Goal: Task Accomplishment & Management: Manage account settings

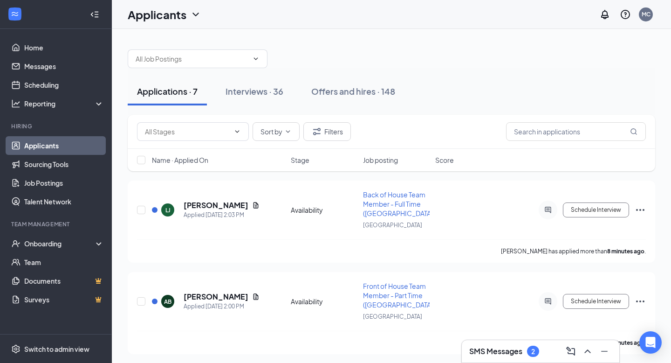
click at [493, 348] on h3 "SMS Messages" at bounding box center [495, 351] width 53 height 10
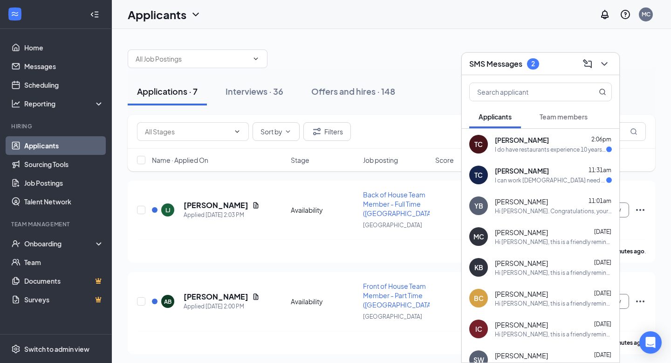
click at [511, 170] on span "[PERSON_NAME]" at bounding box center [522, 170] width 54 height 9
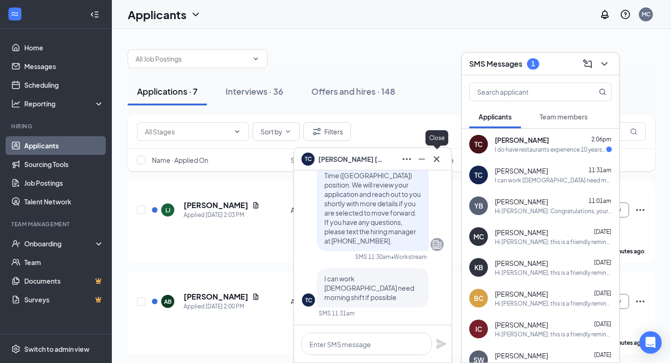
click at [440, 157] on icon "Cross" at bounding box center [436, 158] width 11 height 11
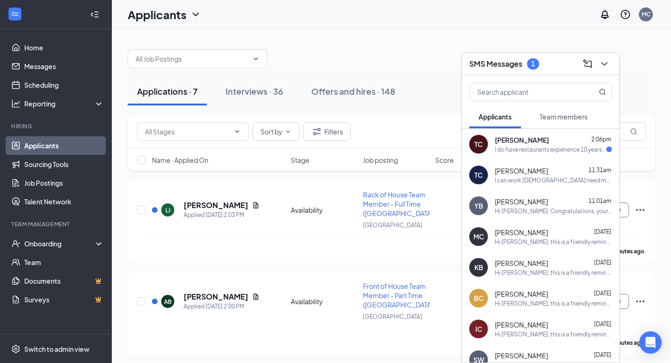
click at [513, 145] on div "I do have restaurants experience 10 years or more" at bounding box center [550, 149] width 111 height 8
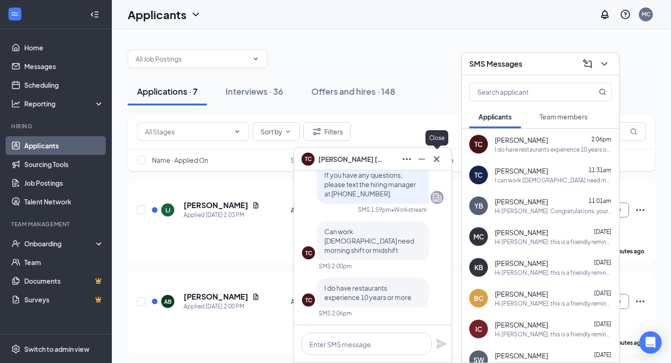
click at [442, 160] on icon "Cross" at bounding box center [436, 158] width 11 height 11
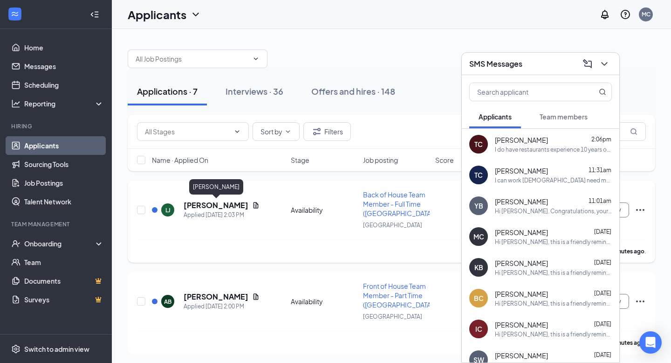
click at [207, 201] on h5 "[PERSON_NAME]" at bounding box center [216, 205] width 65 height 10
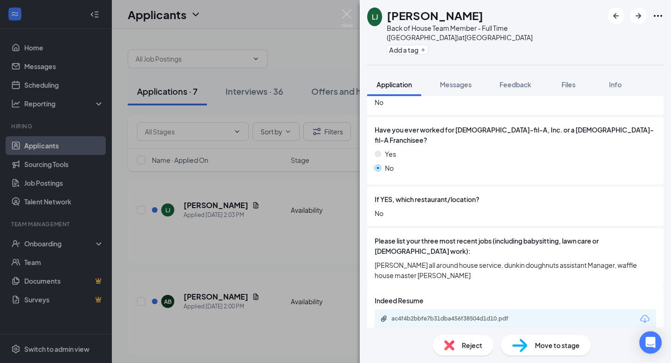
scroll to position [388, 0]
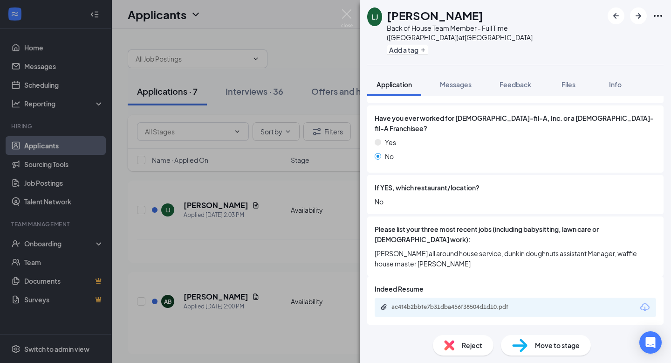
click at [462, 346] on span "Reject" at bounding box center [472, 345] width 21 height 10
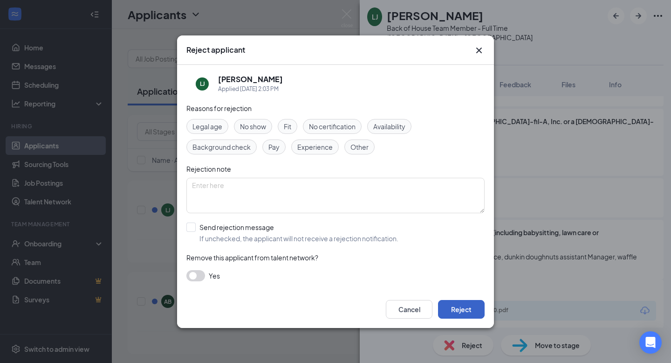
click at [463, 316] on button "Reject" at bounding box center [461, 309] width 47 height 19
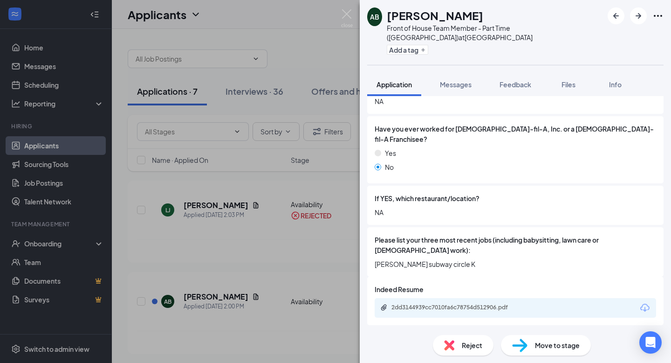
scroll to position [378, 0]
click at [477, 303] on div "2dd3144939cc7010fa6c78754d512906.pdf" at bounding box center [457, 306] width 131 height 7
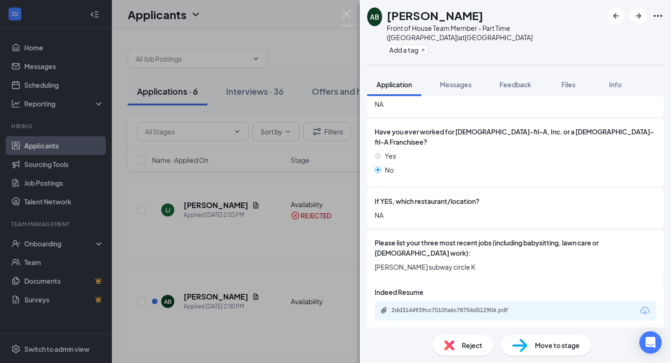
click at [464, 341] on span "Reject" at bounding box center [472, 345] width 21 height 10
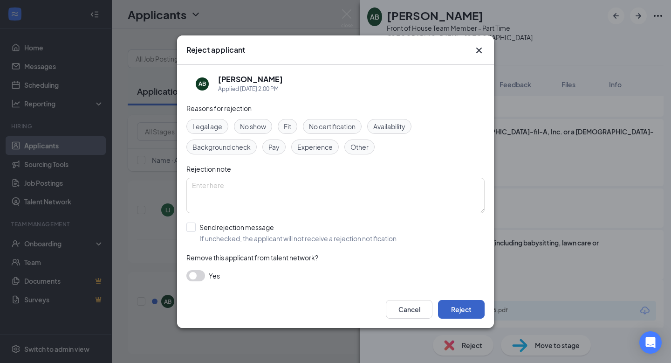
click at [467, 307] on button "Reject" at bounding box center [461, 309] width 47 height 19
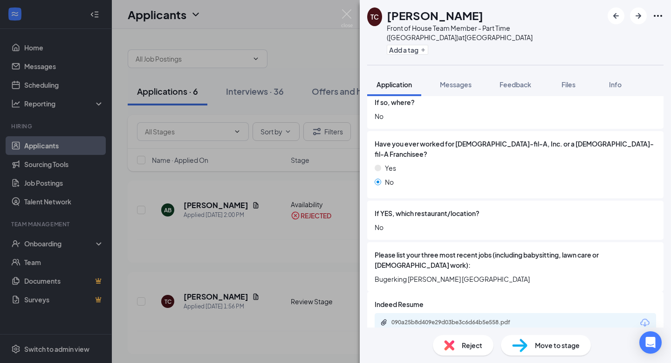
scroll to position [388, 0]
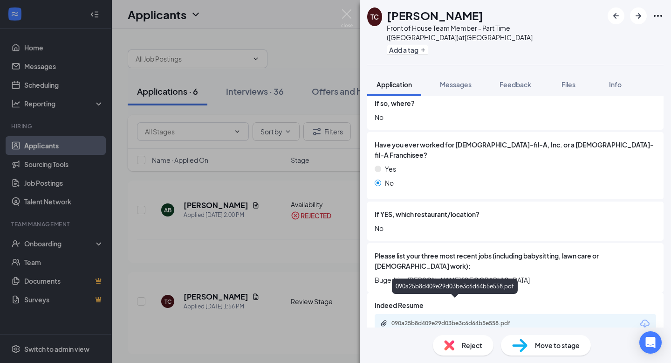
click at [467, 319] on div "090a25b8d409e29d03be3c6d64b5e558.pdf" at bounding box center [457, 322] width 131 height 7
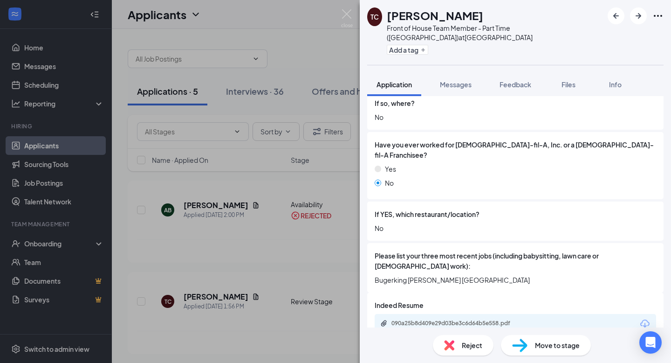
click at [469, 342] on span "Reject" at bounding box center [472, 345] width 21 height 10
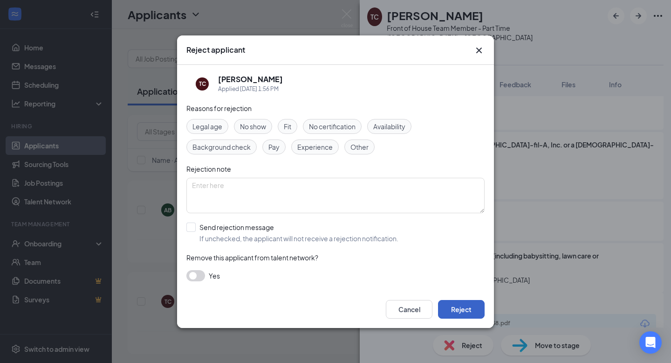
click at [463, 307] on button "Reject" at bounding box center [461, 309] width 47 height 19
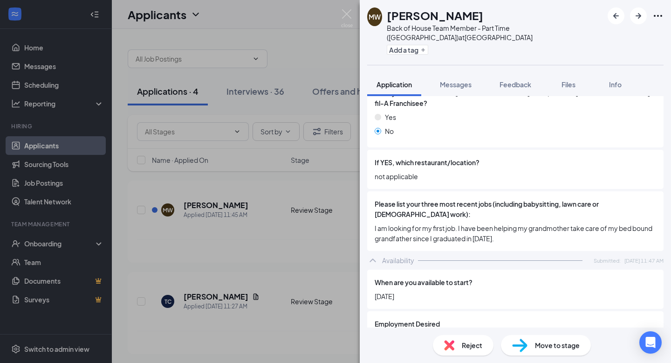
scroll to position [633, 0]
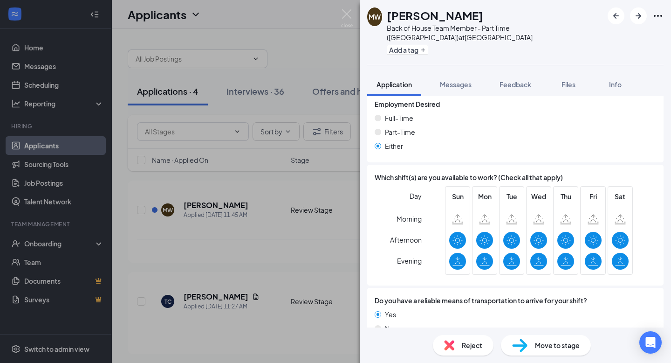
click at [532, 342] on div "Move to stage" at bounding box center [546, 345] width 90 height 21
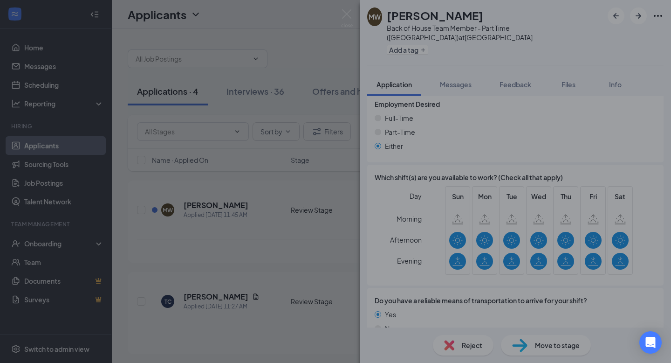
scroll to position [630, 0]
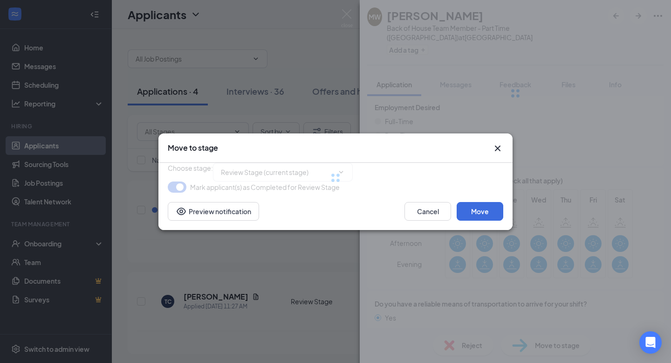
type input "Onsite Interview (next stage)"
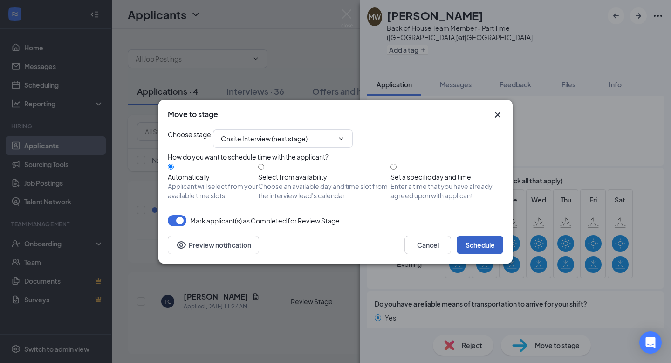
click at [482, 254] on button "Schedule" at bounding box center [480, 244] width 47 height 19
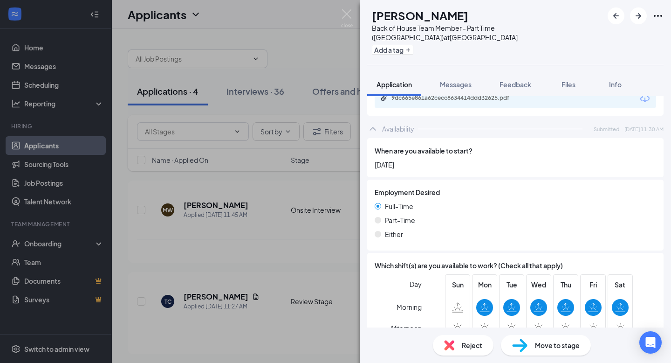
scroll to position [613, 0]
click at [464, 342] on span "Reject" at bounding box center [472, 345] width 21 height 10
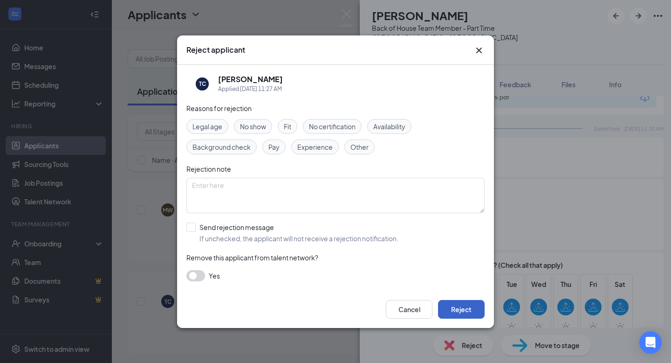
click at [456, 310] on button "Reject" at bounding box center [461, 309] width 47 height 19
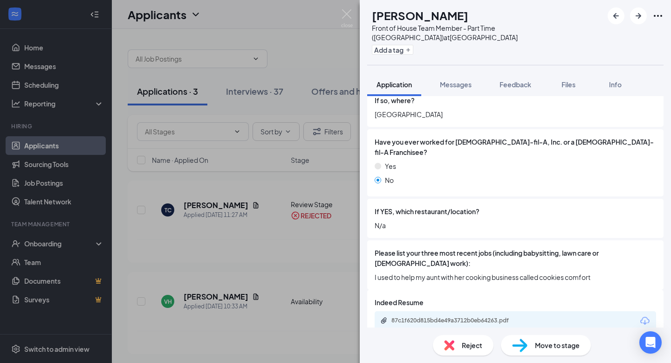
scroll to position [378, 0]
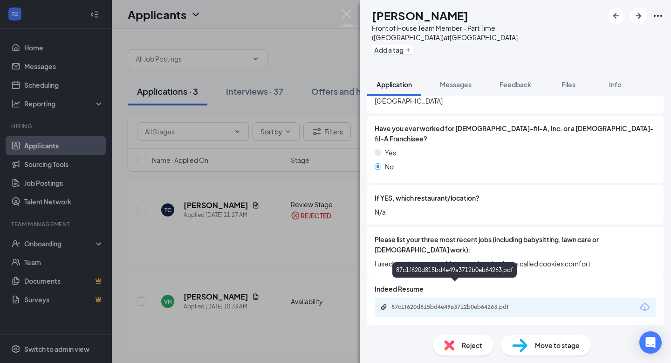
click at [460, 303] on div "87c1f620d815bd4e49a3712b0eb64263.pdf" at bounding box center [457, 306] width 131 height 7
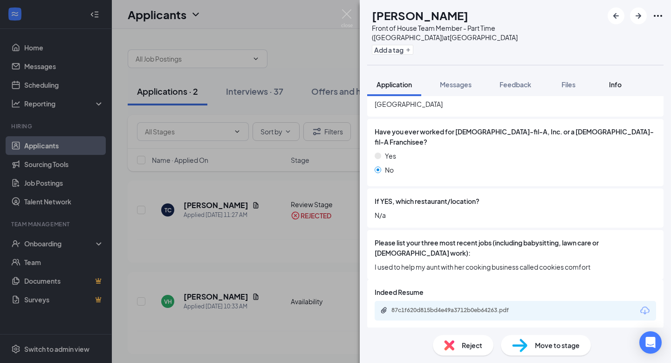
click at [612, 80] on span "Info" at bounding box center [615, 84] width 13 height 8
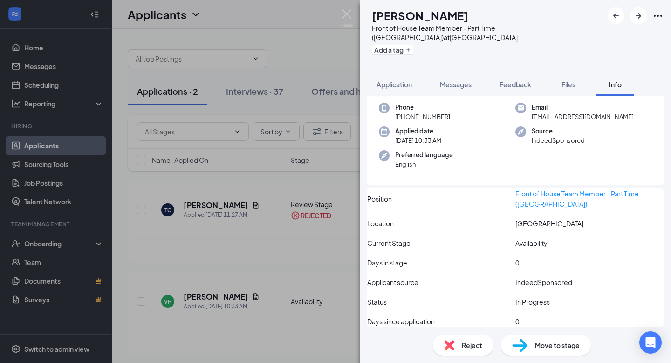
scroll to position [33, 0]
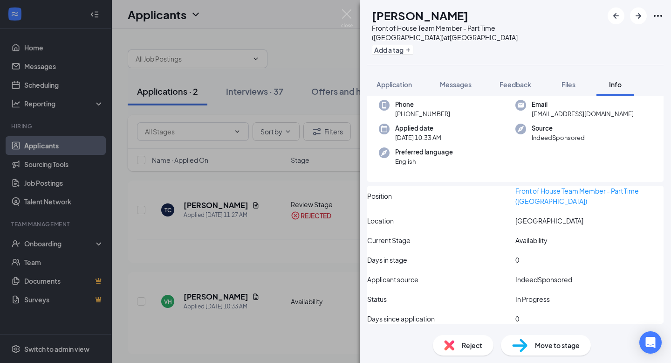
click at [540, 345] on span "Move to stage" at bounding box center [557, 345] width 45 height 10
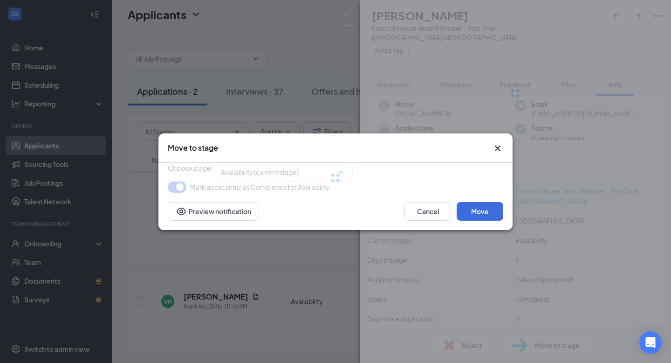
type input "Review Stage (next stage)"
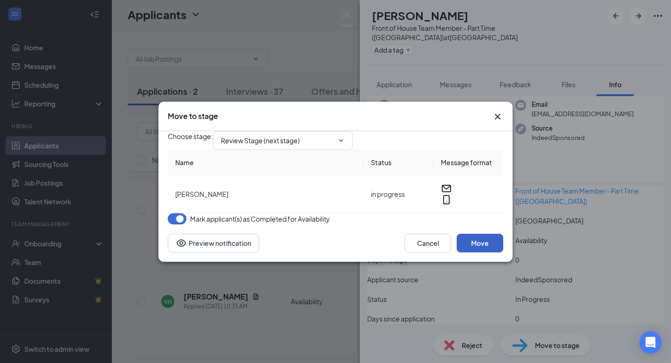
click at [488, 252] on button "Move" at bounding box center [480, 243] width 47 height 19
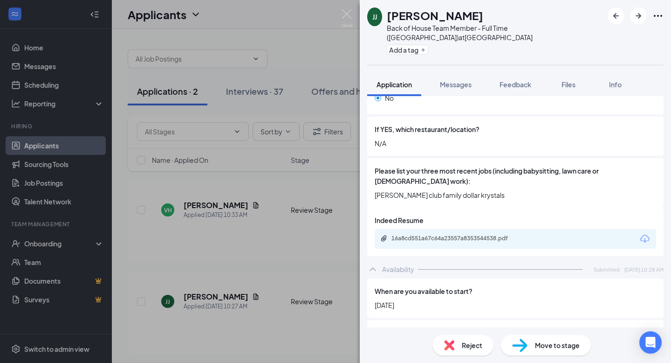
scroll to position [448, 0]
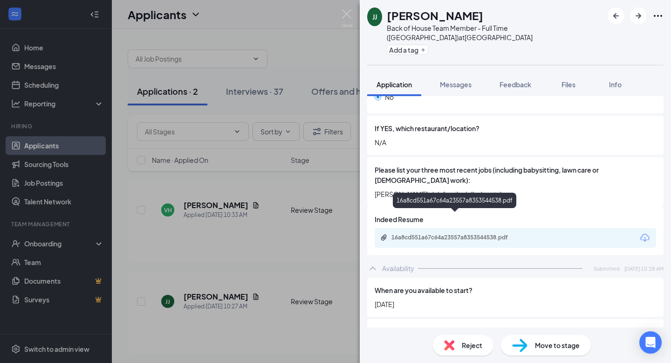
click at [475, 234] on div "16a8cd551a67c64a23557a8353544538.pdf" at bounding box center [457, 237] width 131 height 7
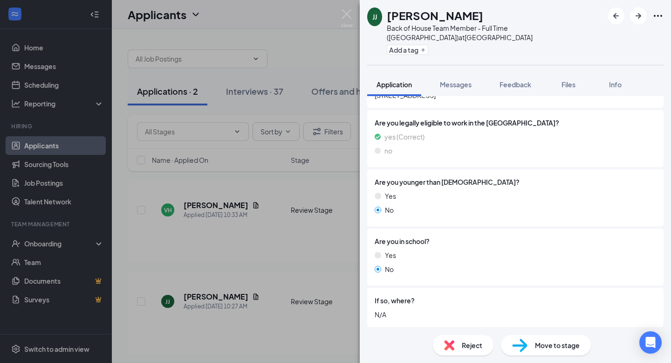
scroll to position [0, 0]
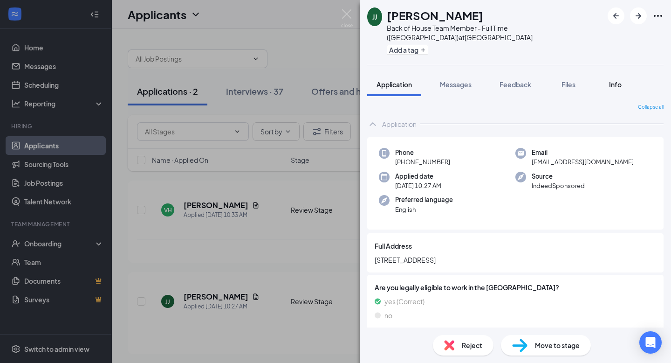
click at [613, 80] on span "Info" at bounding box center [615, 84] width 13 height 8
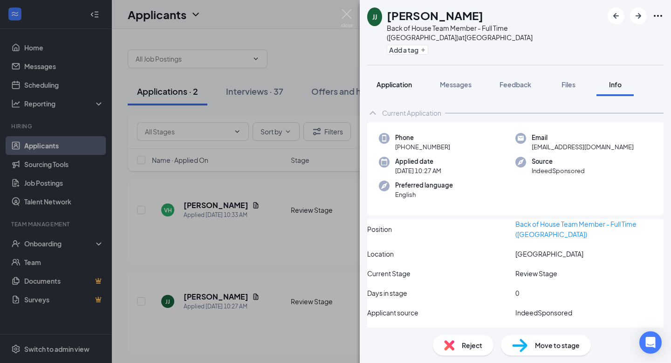
click at [391, 73] on button "Application" at bounding box center [394, 84] width 54 height 23
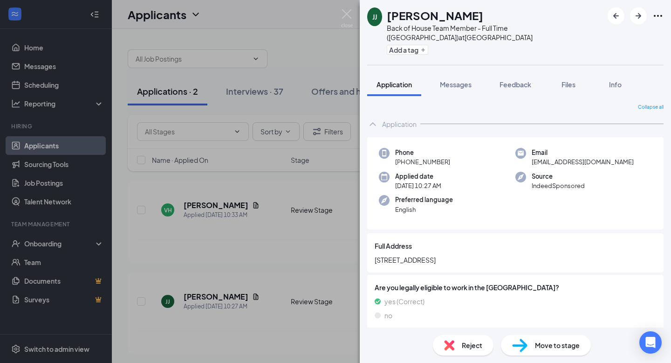
click at [537, 348] on span "Move to stage" at bounding box center [557, 345] width 45 height 10
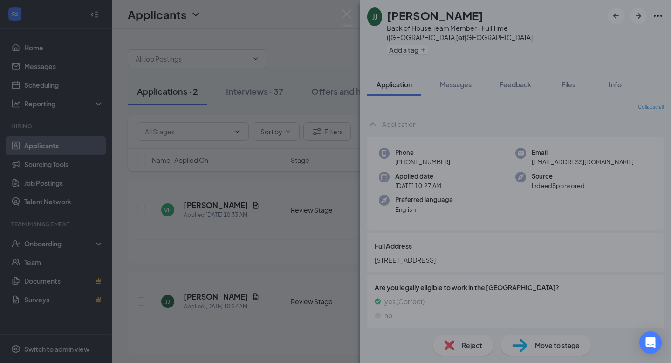
type input "Onsite Interview (next stage)"
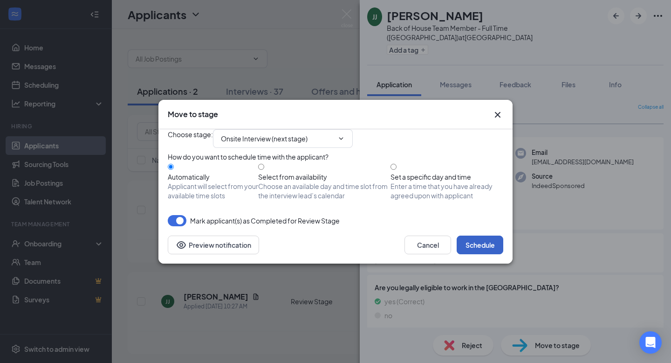
click at [470, 254] on button "Schedule" at bounding box center [480, 244] width 47 height 19
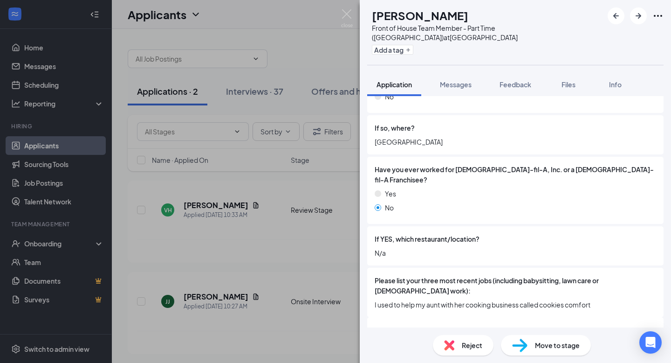
scroll to position [378, 0]
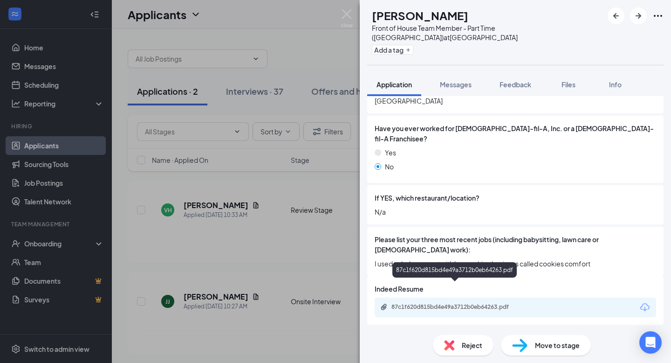
click at [472, 303] on div "87c1f620d815bd4e49a3712b0eb64263.pdf" at bounding box center [457, 306] width 131 height 7
click at [460, 343] on div "Reject" at bounding box center [463, 345] width 61 height 21
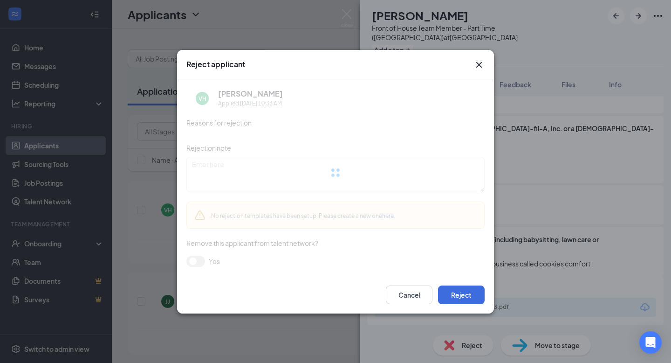
scroll to position [375, 0]
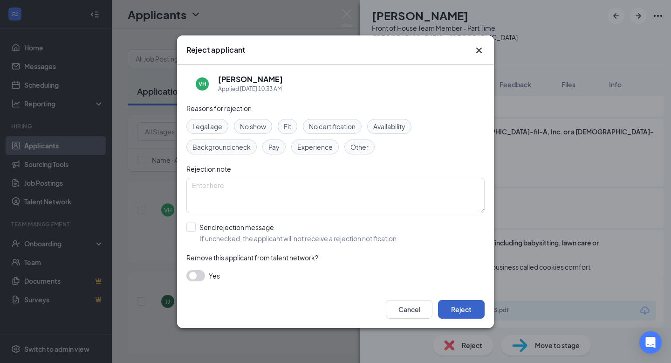
click at [462, 305] on button "Reject" at bounding box center [461, 309] width 47 height 19
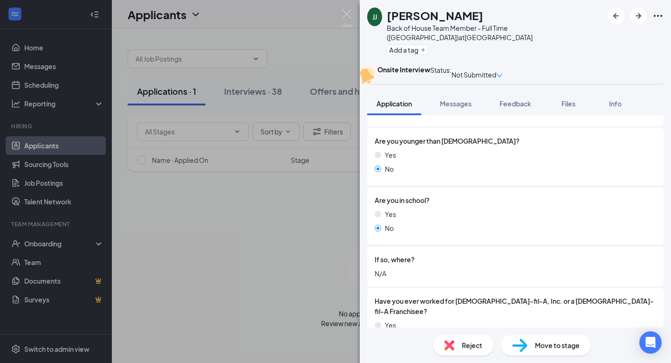
scroll to position [250, 0]
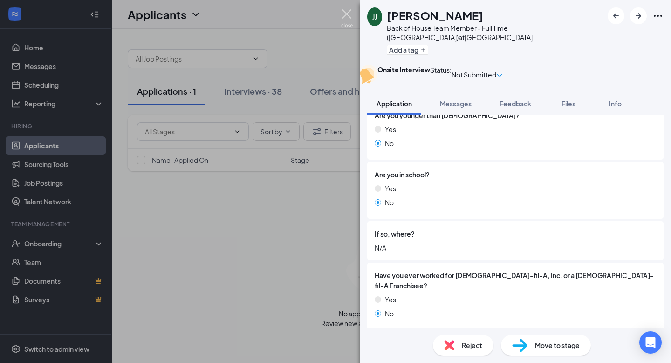
click at [347, 17] on img at bounding box center [347, 18] width 12 height 18
